Goal: Navigation & Orientation: Find specific page/section

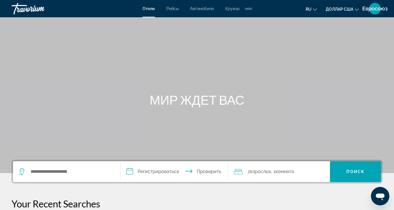
click at [116, 10] on div "Отели Рейсы Автомобили Круизы Деятельность [PERSON_NAME] Круизы Деятельность ru…" at bounding box center [197, 8] width 394 height 15
click at [249, 10] on div "Дополнительные элементы навигации" at bounding box center [248, 8] width 7 height 9
click at [260, 54] on div "Основное содержание" at bounding box center [197, 86] width 394 height 173
click at [248, 9] on div "Дополнительные элементы навигации" at bounding box center [249, 9] width 2 height 2
click at [147, 10] on font "Отели" at bounding box center [149, 8] width 12 height 5
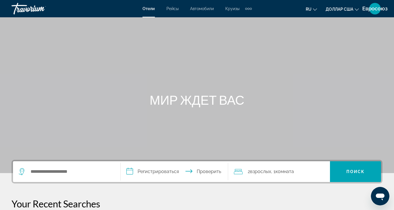
click at [146, 8] on font "Отели" at bounding box center [149, 8] width 12 height 5
click at [171, 10] on font "Рейсы" at bounding box center [173, 8] width 12 height 5
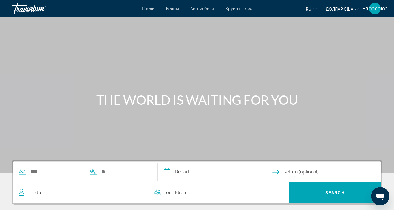
click at [231, 7] on font "Круизы" at bounding box center [233, 8] width 14 height 5
